Goal: Information Seeking & Learning: Understand process/instructions

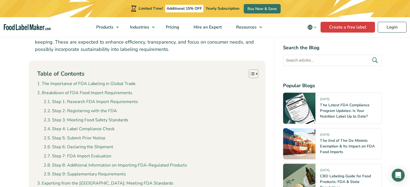
scroll to position [404, 0]
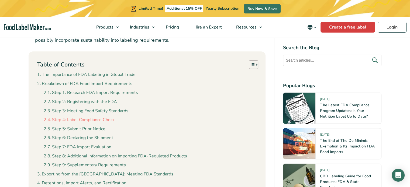
click at [98, 117] on link "Step 4: Label Compliance Check" at bounding box center [79, 120] width 71 height 7
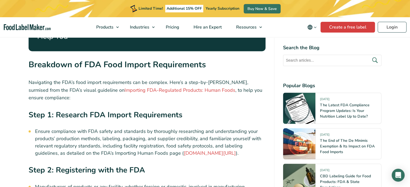
scroll to position [1032, 0]
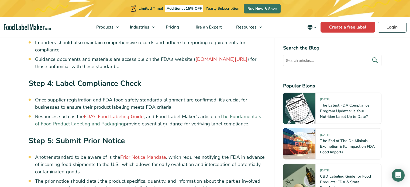
click at [111, 113] on link "The Fundamentals of Food Product Labeling and Packaging" at bounding box center [148, 120] width 226 height 14
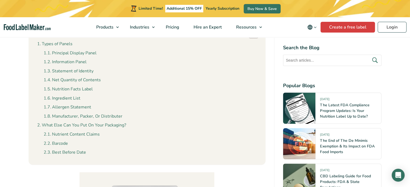
scroll to position [296, 0]
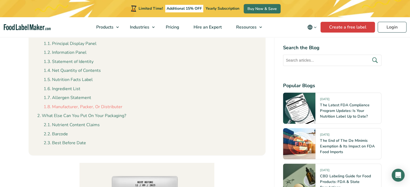
click at [99, 107] on link "Manufacturer, Packer, Or Distributer" at bounding box center [83, 107] width 79 height 7
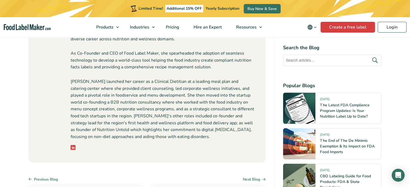
scroll to position [4689, 0]
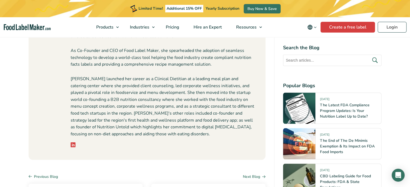
scroll to position [296, 0]
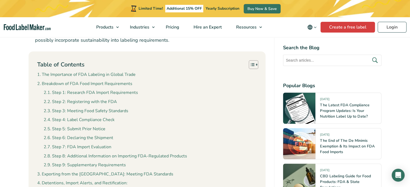
scroll to position [431, 0]
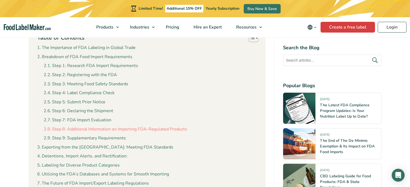
click at [110, 126] on link "Step 8: Additional Information on Importing FDA-Regulated Products" at bounding box center [115, 129] width 143 height 7
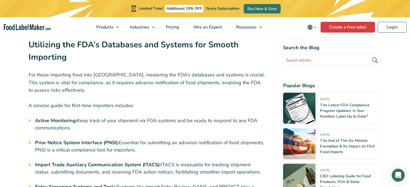
scroll to position [2424, 0]
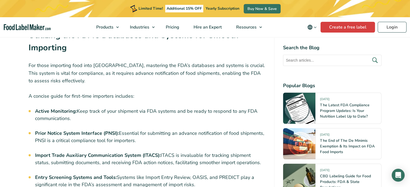
scroll to position [431, 0]
